Goal: Task Accomplishment & Management: Complete application form

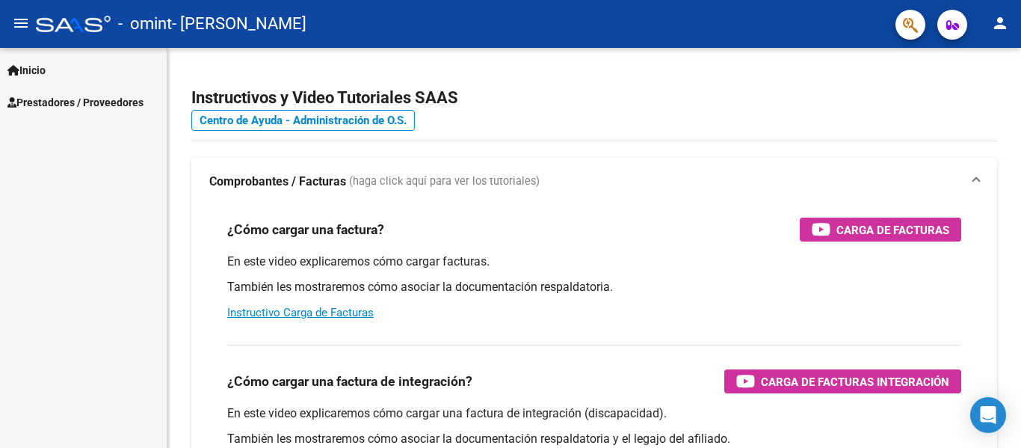
click at [40, 71] on span "Inicio" at bounding box center [26, 70] width 38 height 16
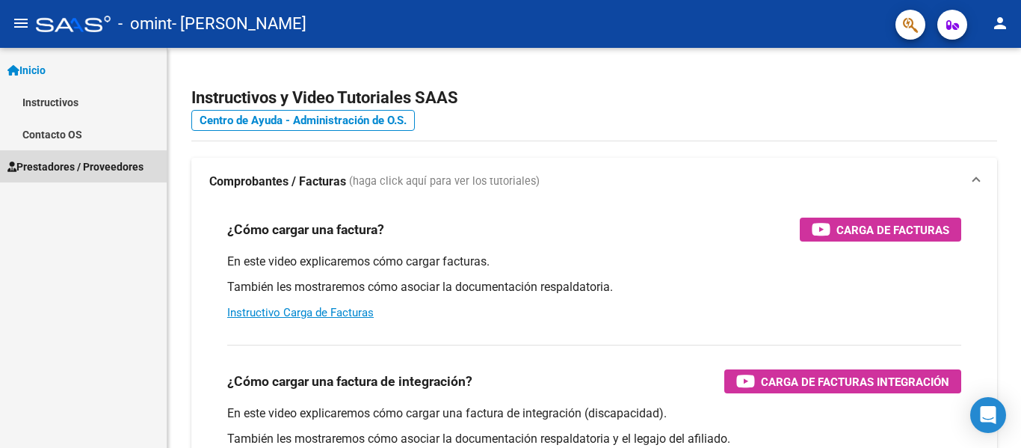
click at [66, 162] on span "Prestadores / Proveedores" at bounding box center [75, 166] width 136 height 16
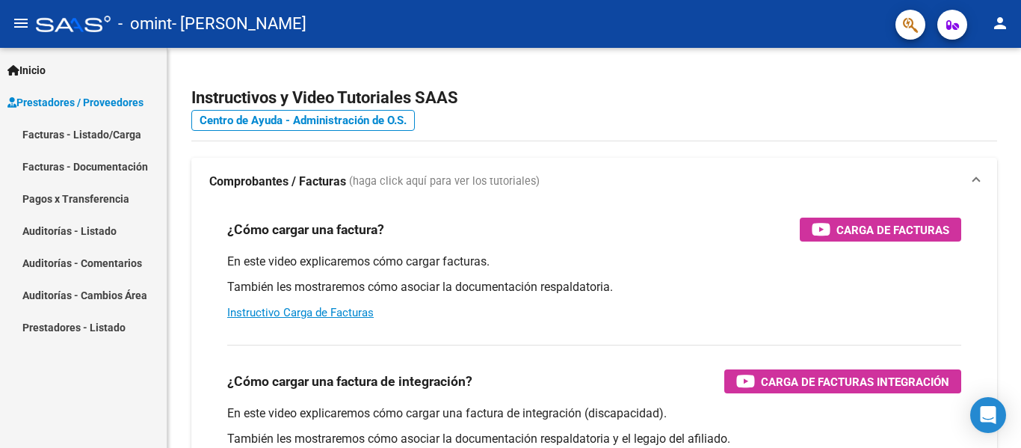
click at [114, 134] on link "Facturas - Listado/Carga" at bounding box center [83, 134] width 167 height 32
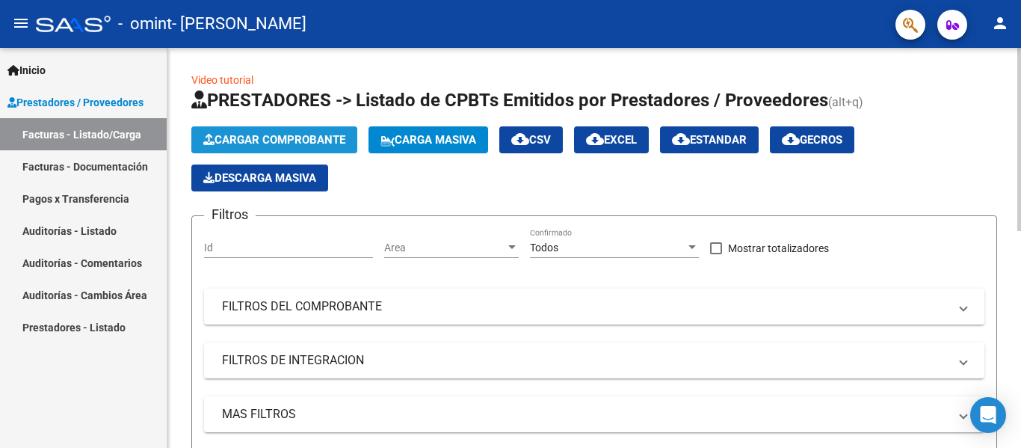
click at [297, 143] on span "Cargar Comprobante" at bounding box center [274, 139] width 142 height 13
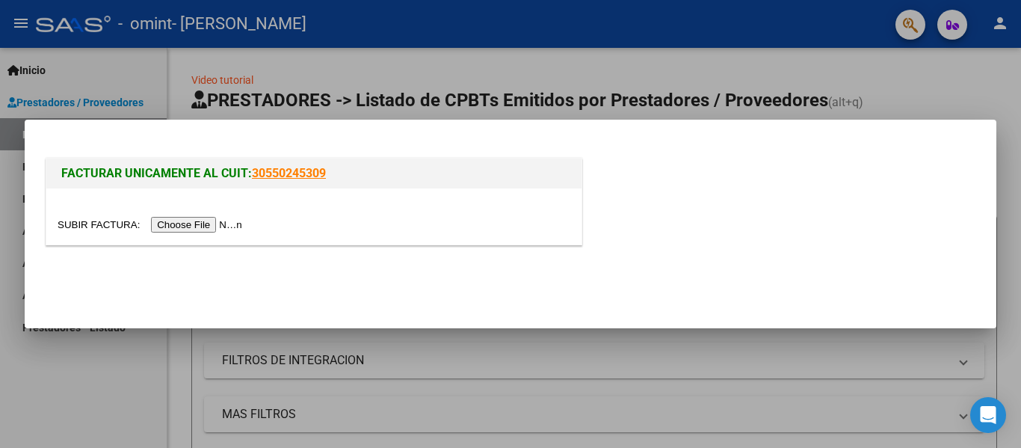
click at [215, 229] on input "file" at bounding box center [152, 225] width 189 height 16
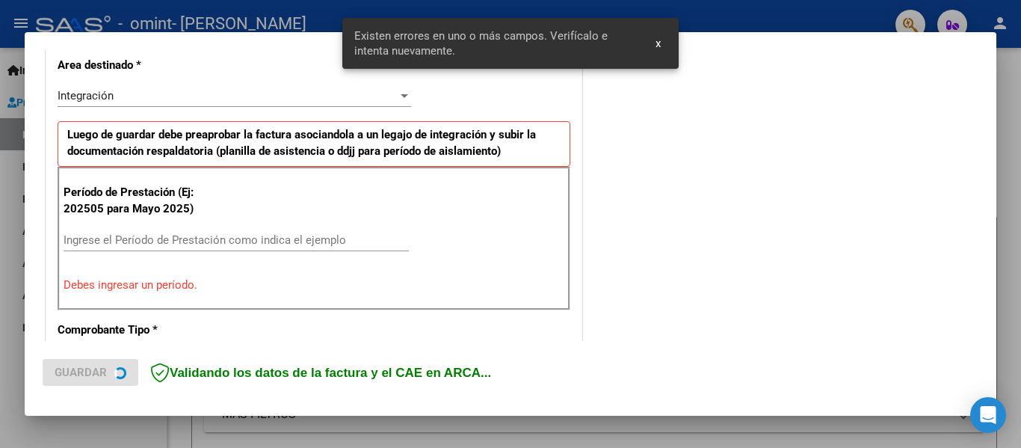
scroll to position [347, 0]
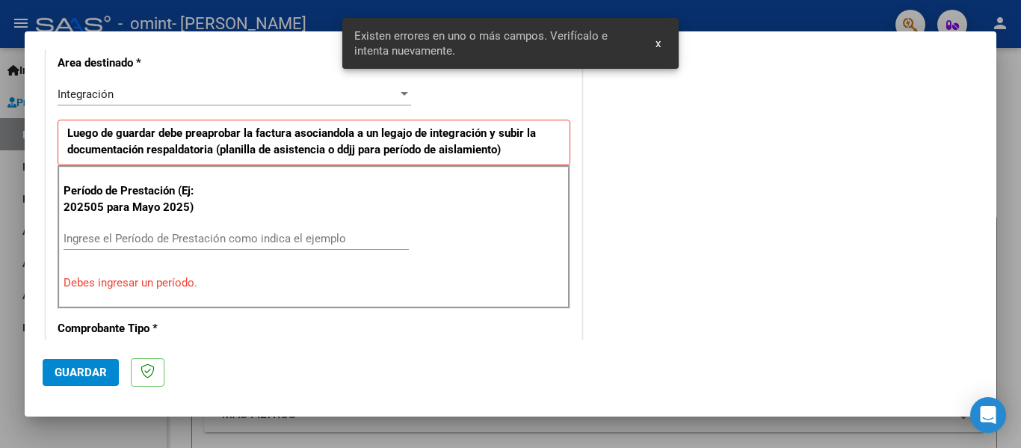
click at [130, 237] on input "Ingrese el Período de Prestación como indica el ejemplo" at bounding box center [236, 238] width 345 height 13
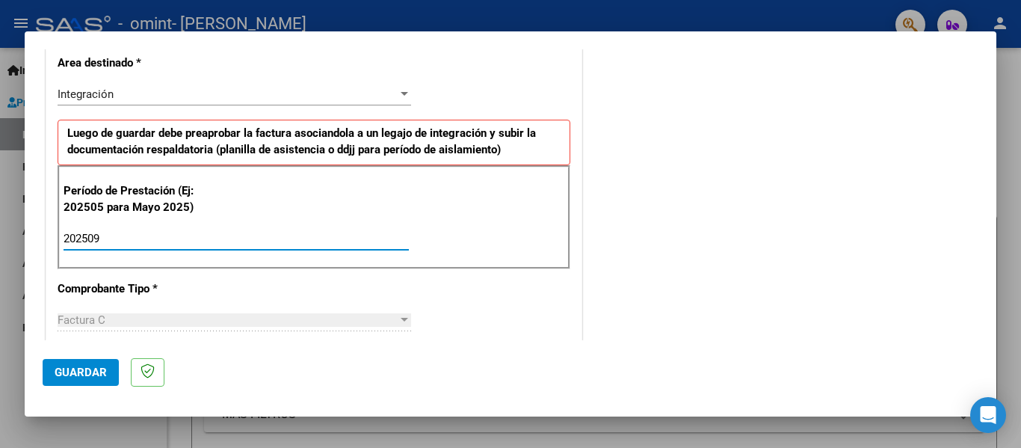
type input "202509"
click at [728, 239] on div "COMENTARIOS Comentarios del Prestador / Gerenciador:" at bounding box center [781, 368] width 393 height 1298
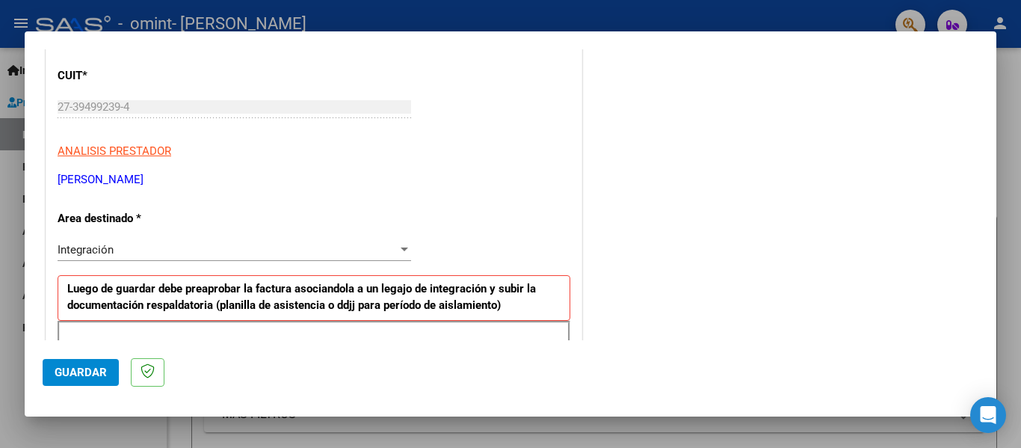
scroll to position [272, 0]
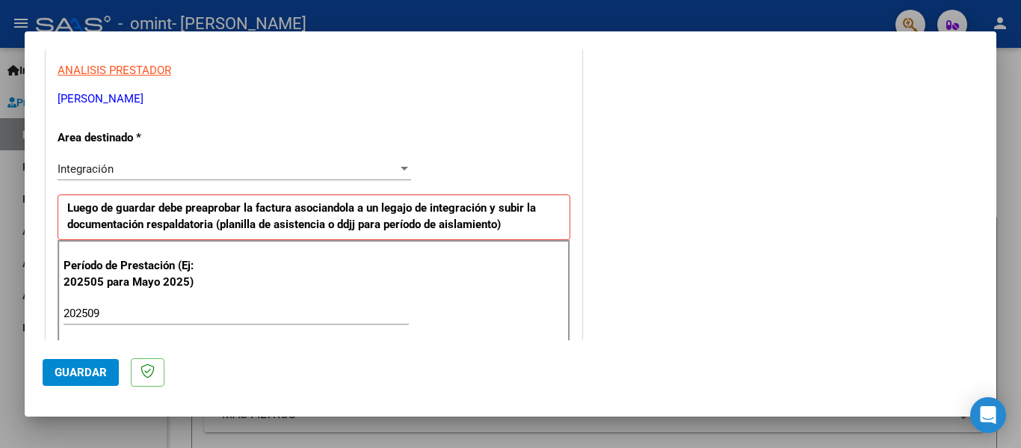
click at [323, 167] on div "Integración" at bounding box center [228, 168] width 340 height 13
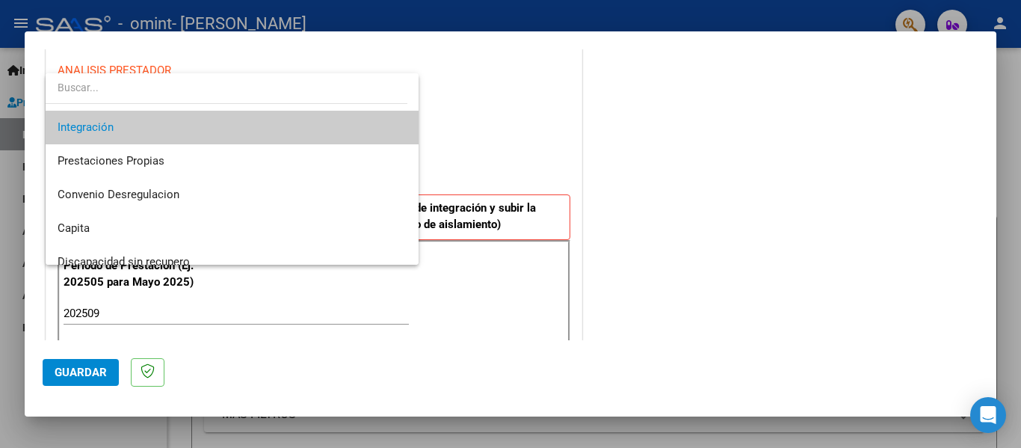
scroll to position [111, 0]
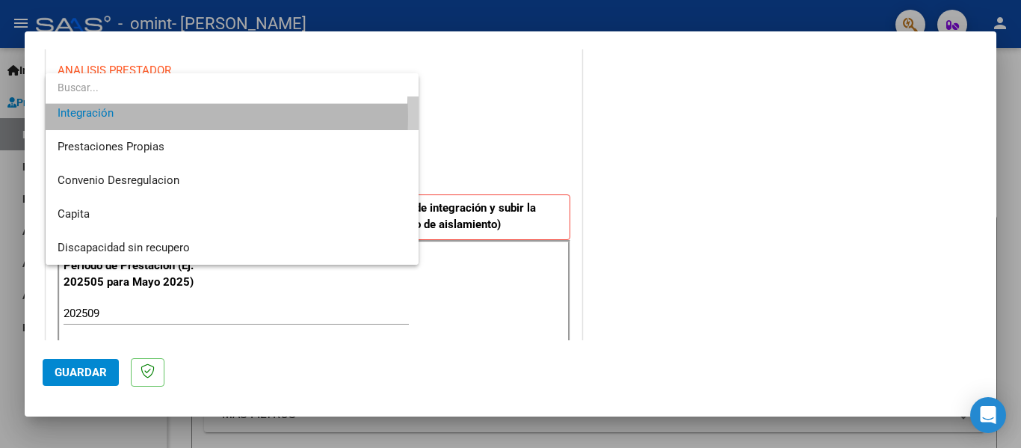
click at [140, 117] on span "Integración" at bounding box center [232, 113] width 349 height 34
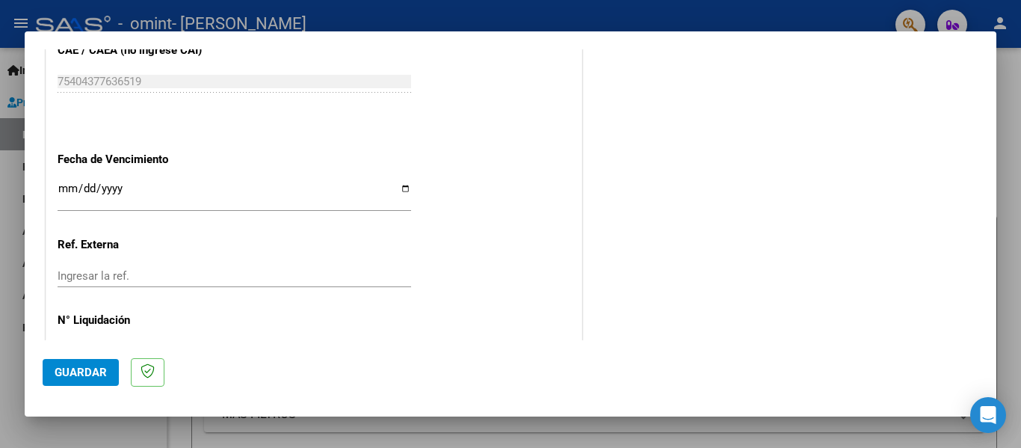
scroll to position [1024, 0]
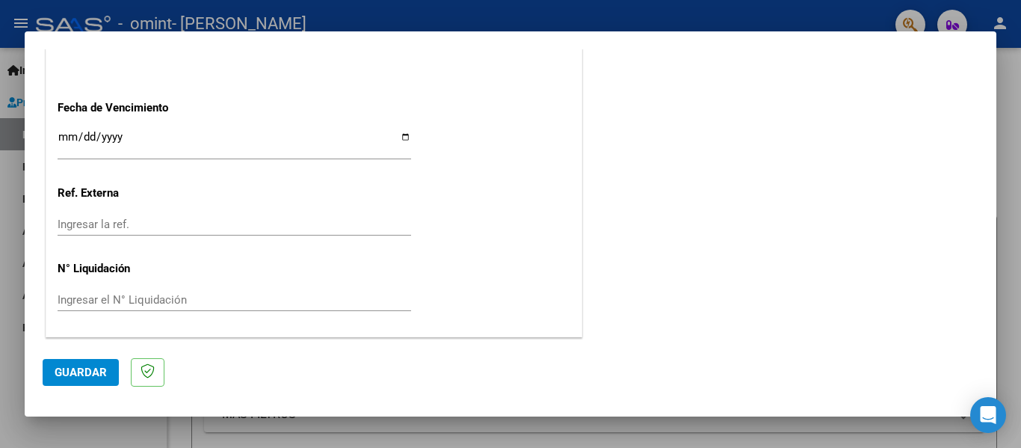
click at [95, 362] on button "Guardar" at bounding box center [81, 372] width 76 height 27
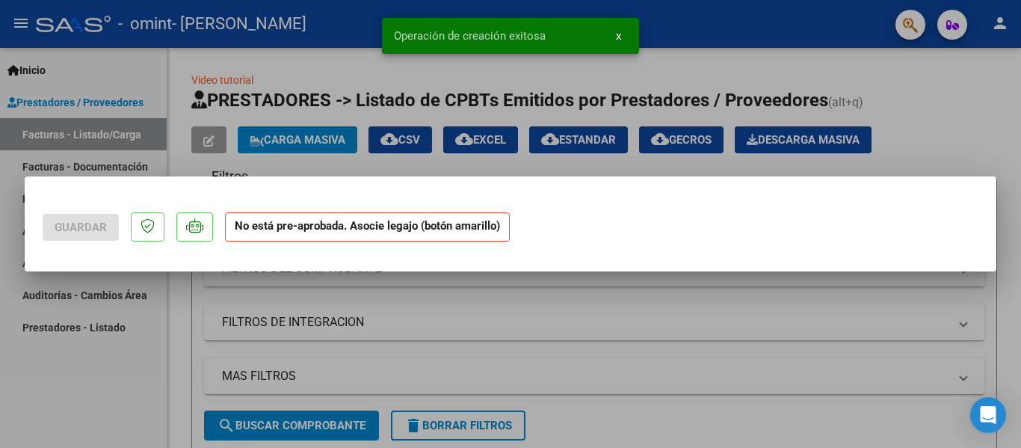
scroll to position [0, 0]
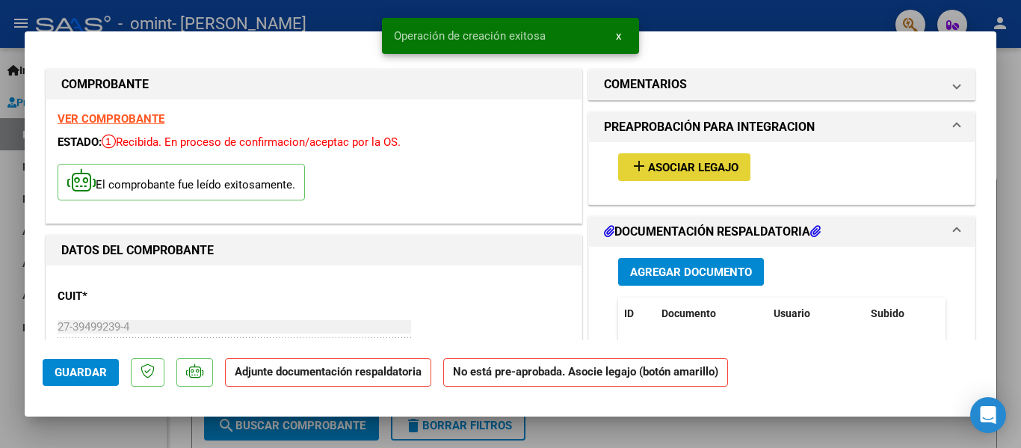
click at [692, 164] on span "Asociar Legajo" at bounding box center [693, 167] width 90 height 13
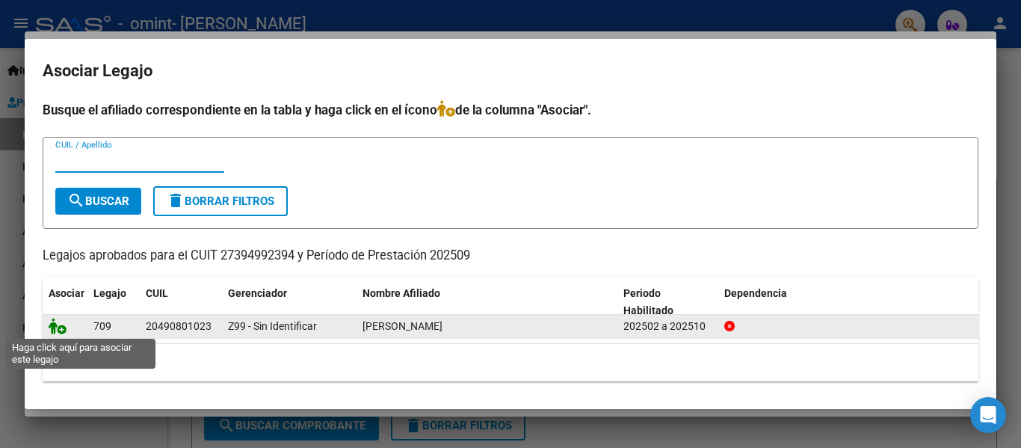
click at [51, 326] on icon at bounding box center [58, 326] width 18 height 16
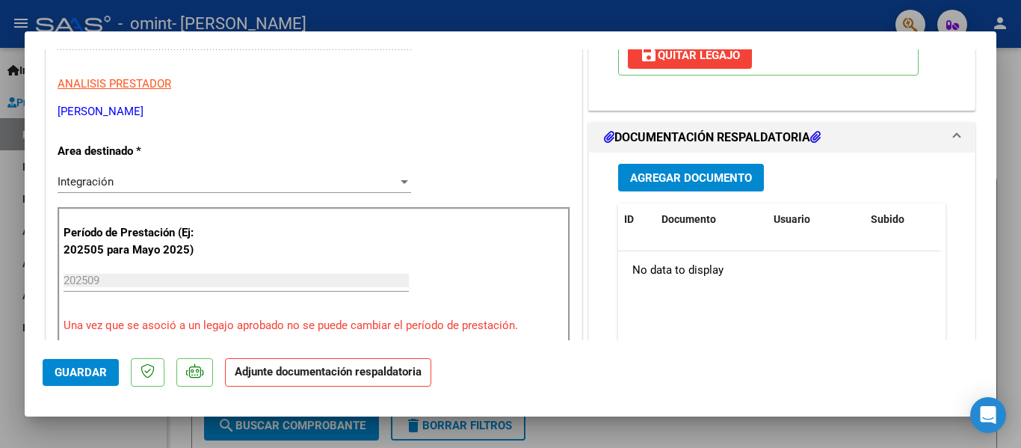
scroll to position [374, 0]
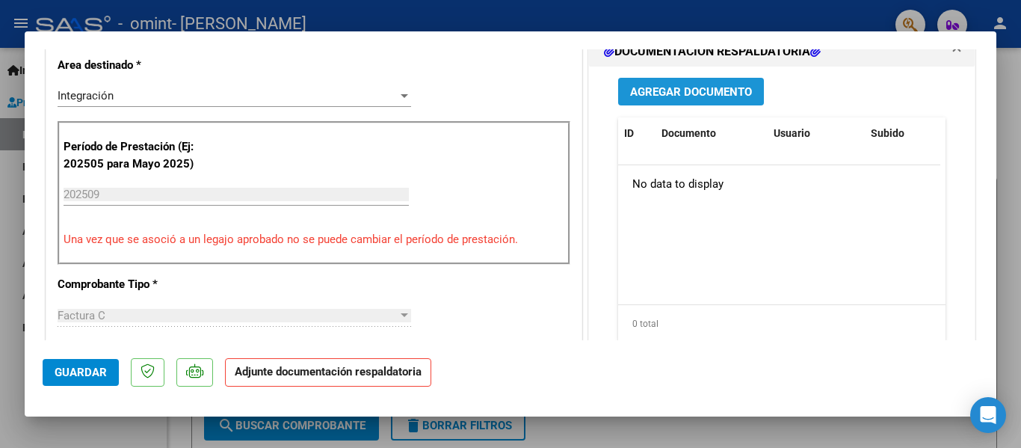
click at [684, 95] on span "Agregar Documento" at bounding box center [691, 91] width 122 height 13
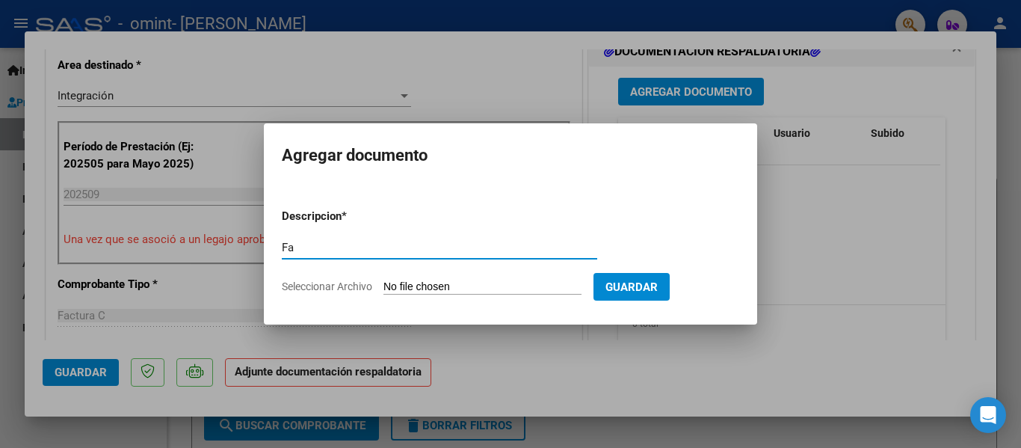
type input "F"
type input "Planilla asistencia 092025- [PERSON_NAME]"
click at [495, 285] on input "Seleccionar Archivo" at bounding box center [482, 287] width 198 height 14
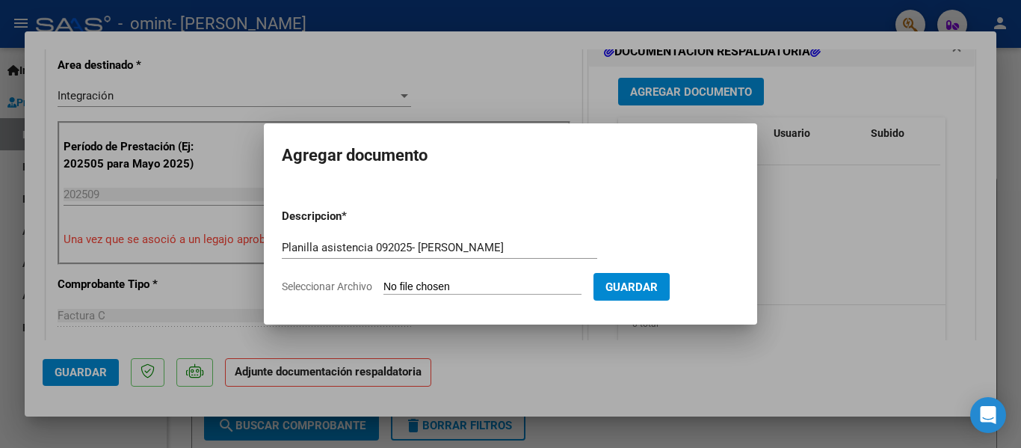
type input "C:\fakepath\09 [PERSON_NAME]-.pdf"
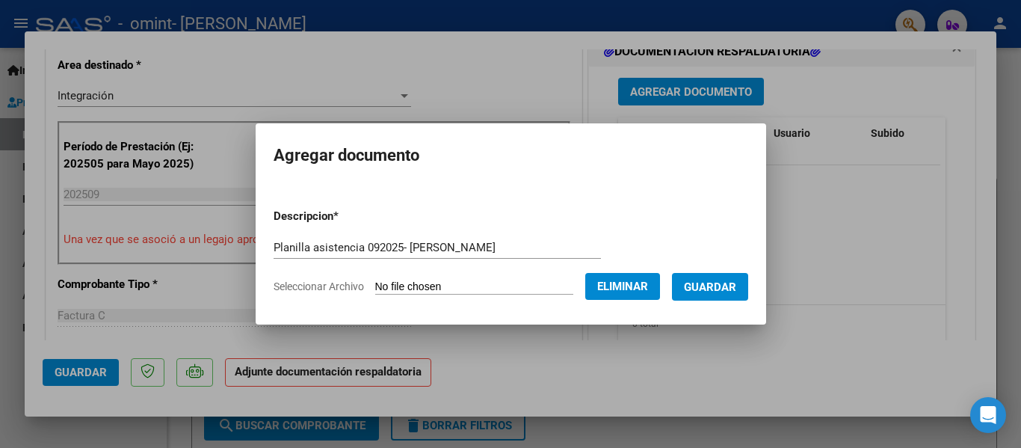
click at [734, 282] on span "Guardar" at bounding box center [710, 286] width 52 height 13
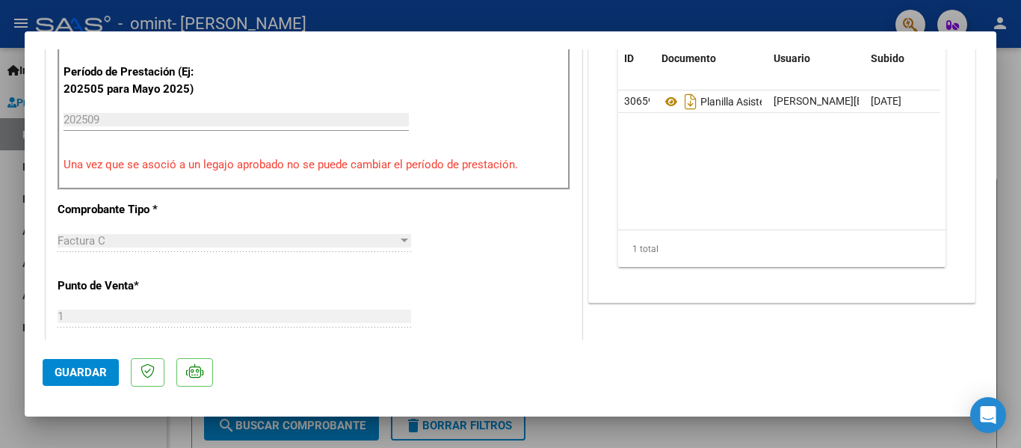
scroll to position [747, 0]
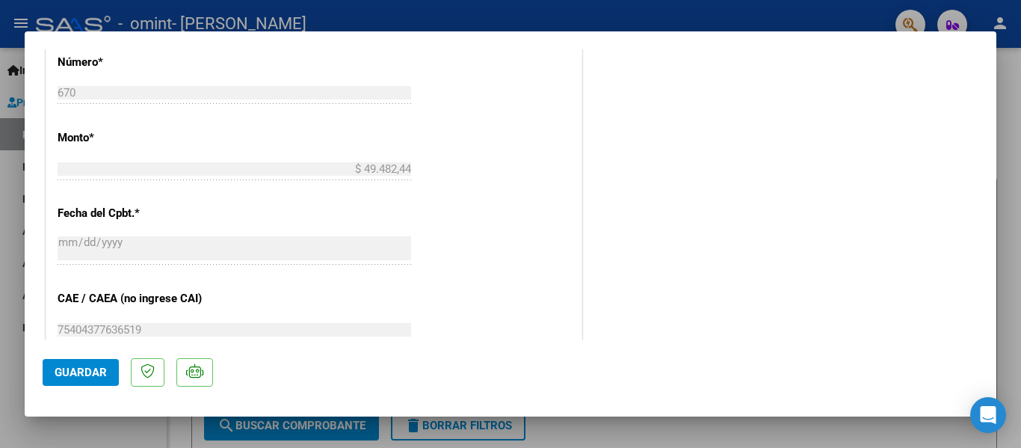
click at [74, 372] on span "Guardar" at bounding box center [81, 371] width 52 height 13
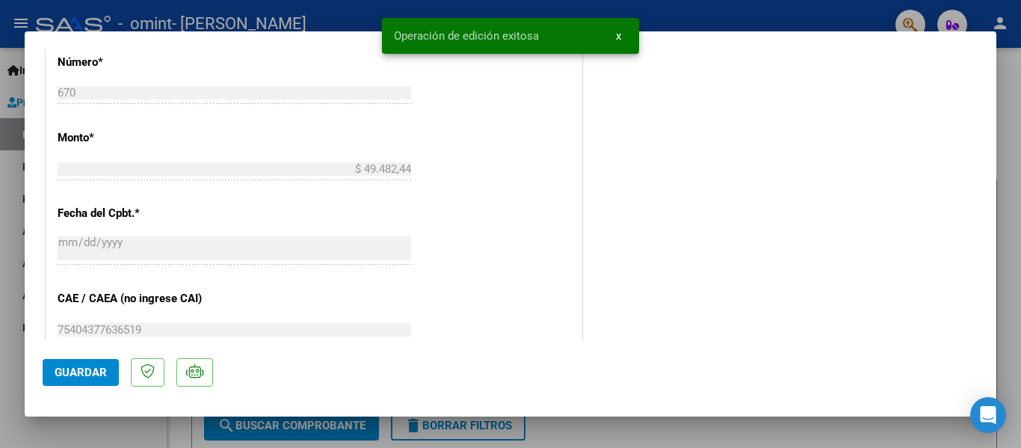
scroll to position [299, 0]
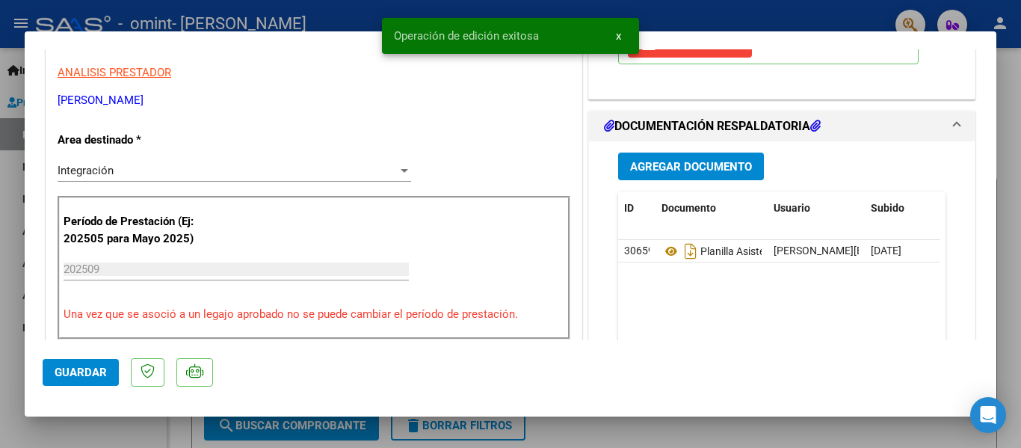
click at [69, 377] on span "Guardar" at bounding box center [81, 371] width 52 height 13
click at [1017, 115] on div at bounding box center [510, 224] width 1021 height 448
type input "$ 0,00"
